Goal: Check status: Check status

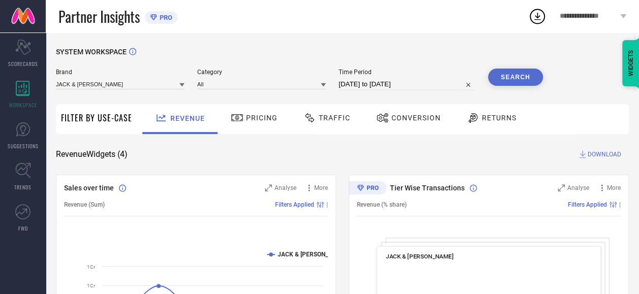
click at [389, 84] on input "[DATE] to [DATE]" at bounding box center [407, 84] width 137 height 12
select select "7"
select select "2025"
select select "8"
select select "2025"
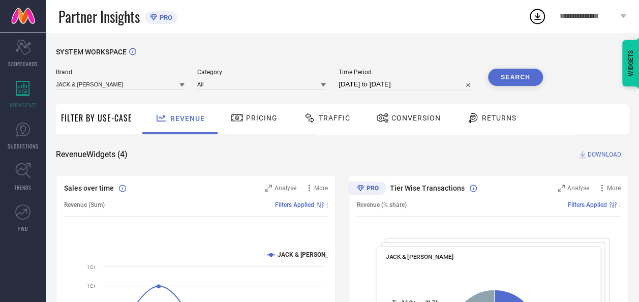
click at [389, 62] on div "SYSTEM WORKSPACE" at bounding box center [342, 58] width 573 height 21
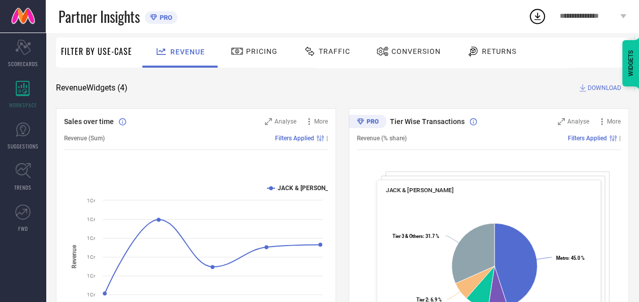
scroll to position [51, 0]
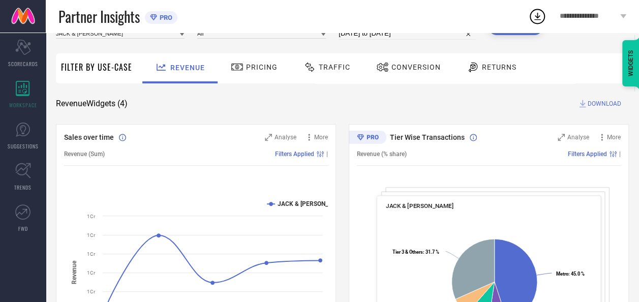
click at [328, 71] on span "Traffic" at bounding box center [335, 67] width 32 height 8
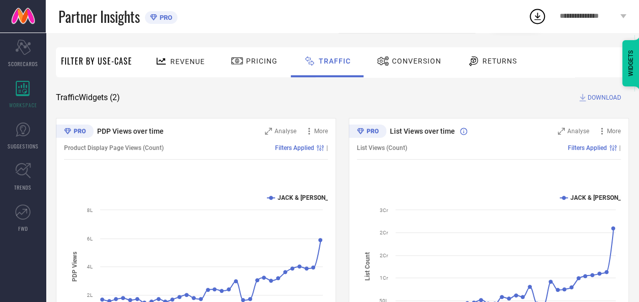
scroll to position [41, 0]
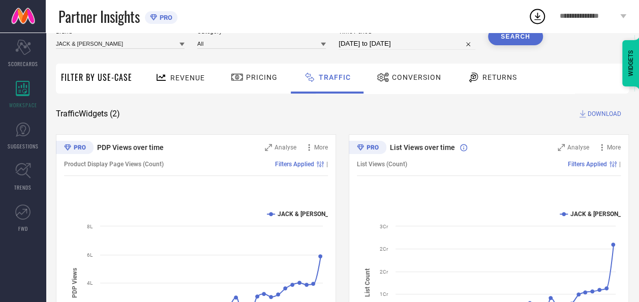
click at [400, 92] on div "Conversion" at bounding box center [409, 79] width 90 height 30
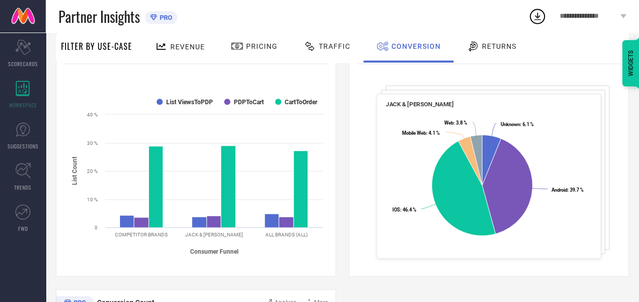
scroll to position [0, 0]
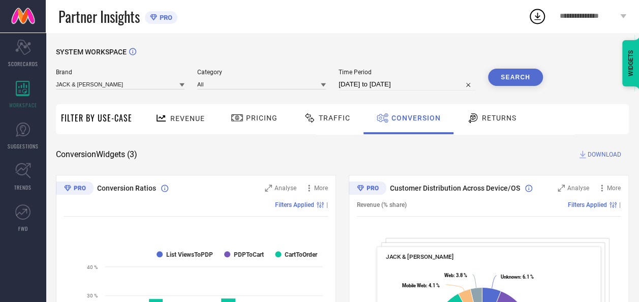
click at [113, 117] on span "Filter By Use-Case" at bounding box center [96, 118] width 71 height 12
click at [181, 115] on span "Revenue" at bounding box center [187, 118] width 35 height 8
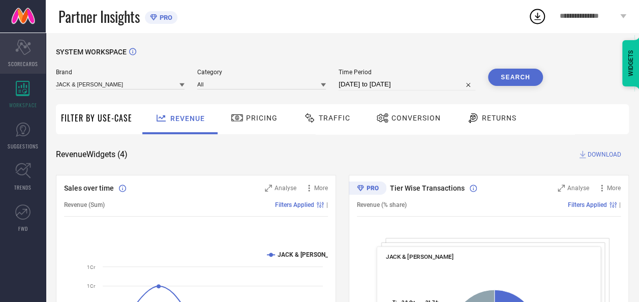
click at [29, 54] on icon "Scorecard" at bounding box center [23, 47] width 16 height 15
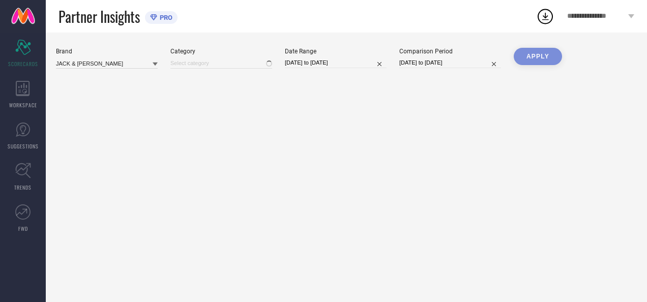
type input "All"
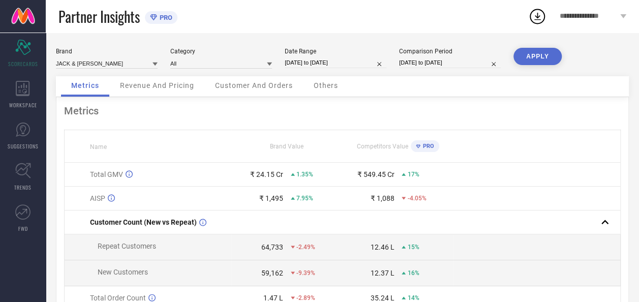
select select "4"
select select "2025"
select select "5"
select select "2025"
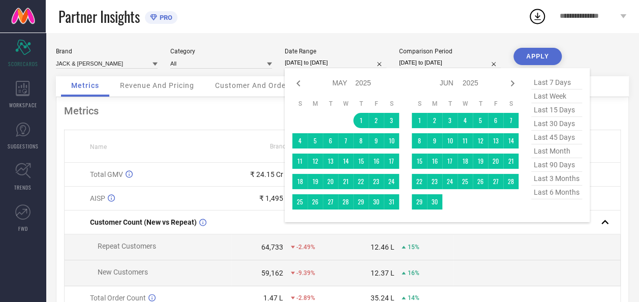
click at [365, 64] on input "[DATE] to [DATE]" at bounding box center [336, 62] width 102 height 11
click at [514, 83] on icon at bounding box center [513, 83] width 4 height 6
select select "5"
select select "2025"
select select "6"
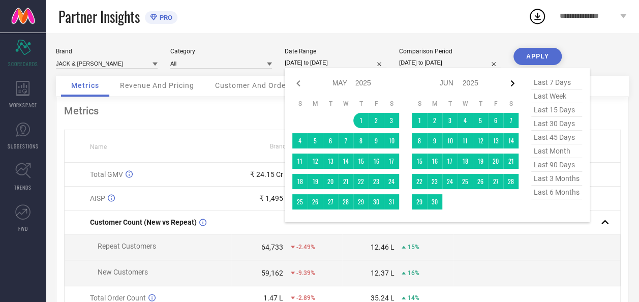
select select "2025"
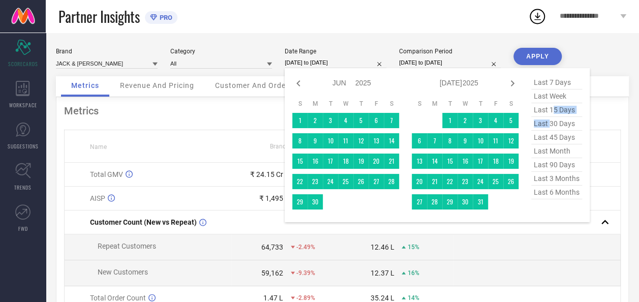
drag, startPoint x: 549, startPoint y: 125, endPoint x: 553, endPoint y: 109, distance: 16.3
click at [553, 109] on div "last 7 days last week last 15 days last 30 days last 45 days last month last 90…" at bounding box center [556, 145] width 51 height 139
click at [553, 109] on span "last 15 days" at bounding box center [556, 110] width 51 height 14
type input "[DATE] to [DATE]"
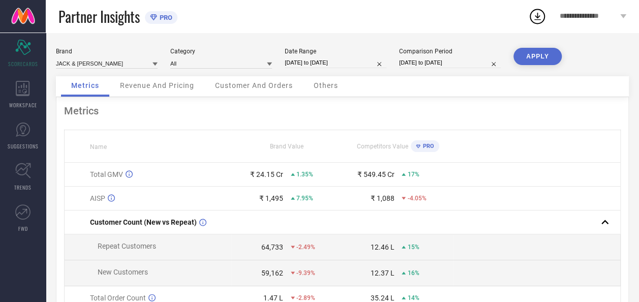
click at [534, 65] on div "APPLY" at bounding box center [538, 62] width 48 height 28
click at [532, 59] on button "APPLY" at bounding box center [538, 56] width 48 height 17
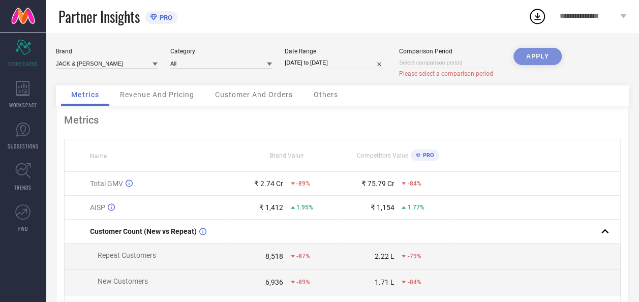
click at [537, 57] on div "APPLY" at bounding box center [538, 67] width 48 height 38
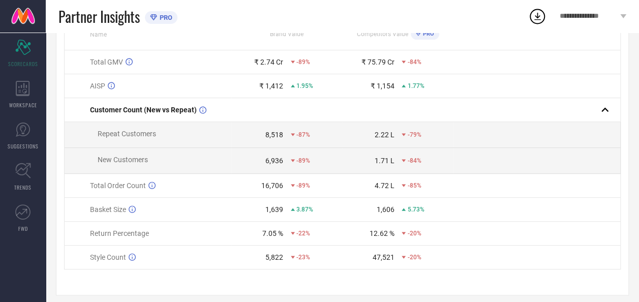
scroll to position [132, 0]
